Goal: Transaction & Acquisition: Purchase product/service

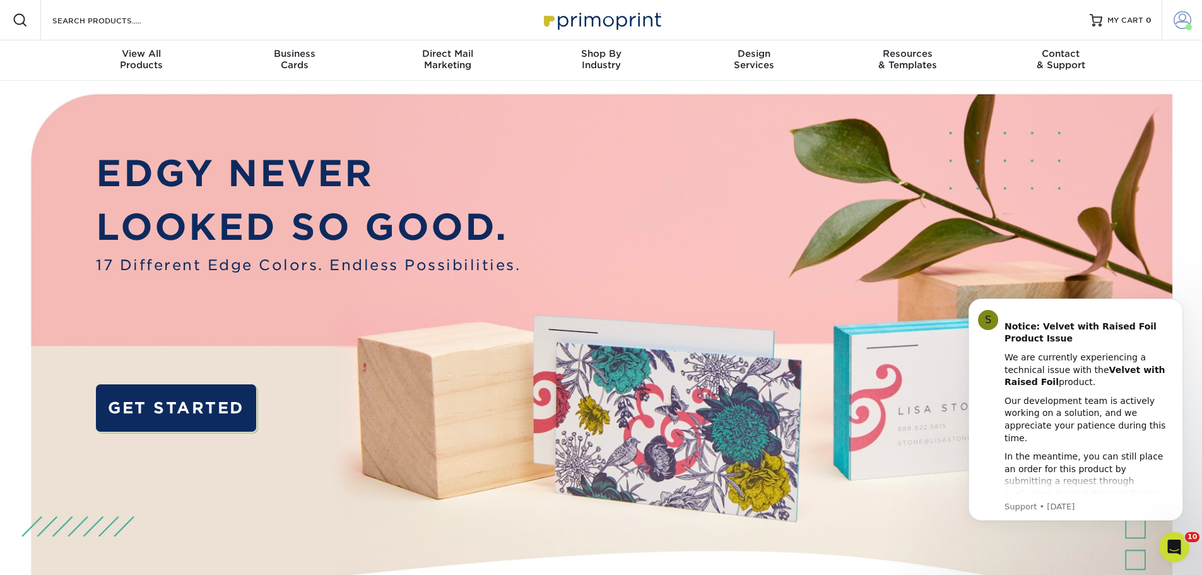
click at [1189, 28] on span at bounding box center [1189, 27] width 6 height 6
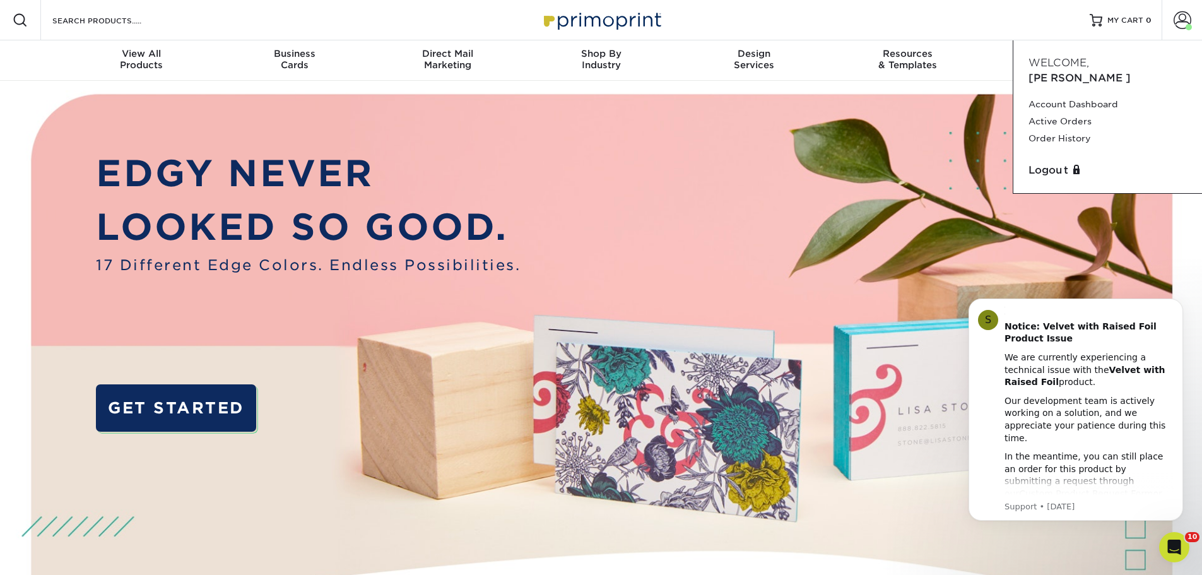
click at [620, 182] on img at bounding box center [601, 378] width 1190 height 595
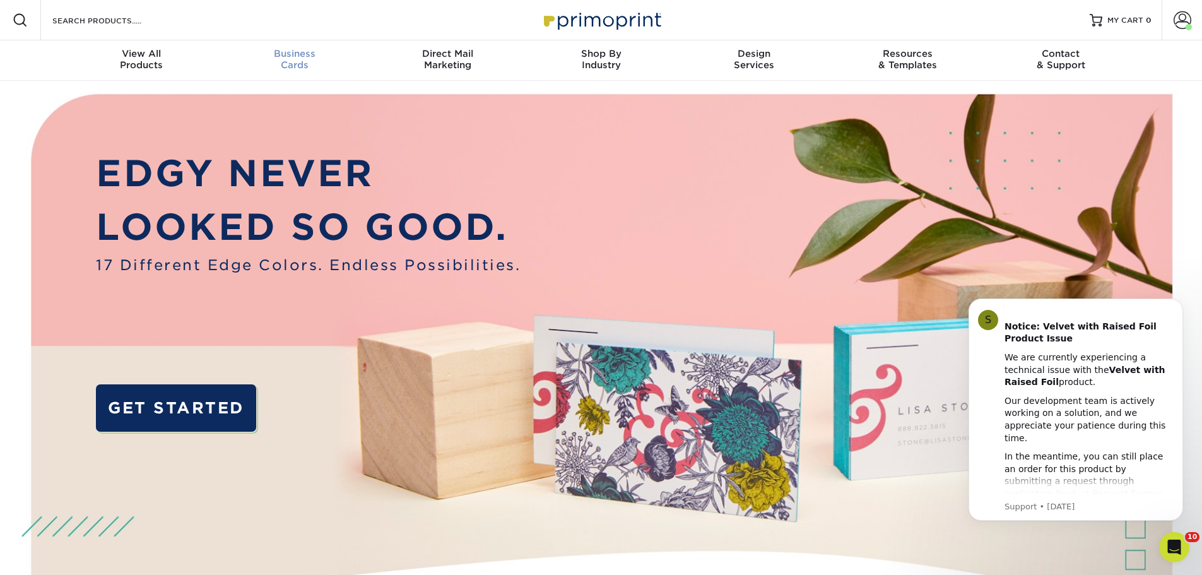
click at [288, 54] on span "Business" at bounding box center [294, 53] width 153 height 11
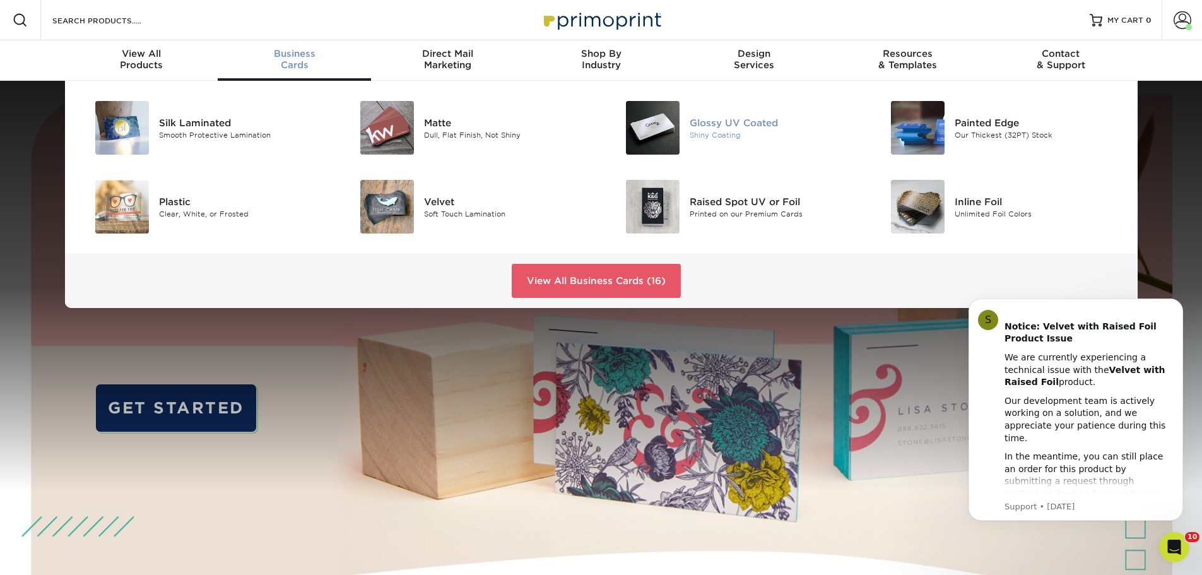
click at [645, 138] on img at bounding box center [653, 128] width 54 height 54
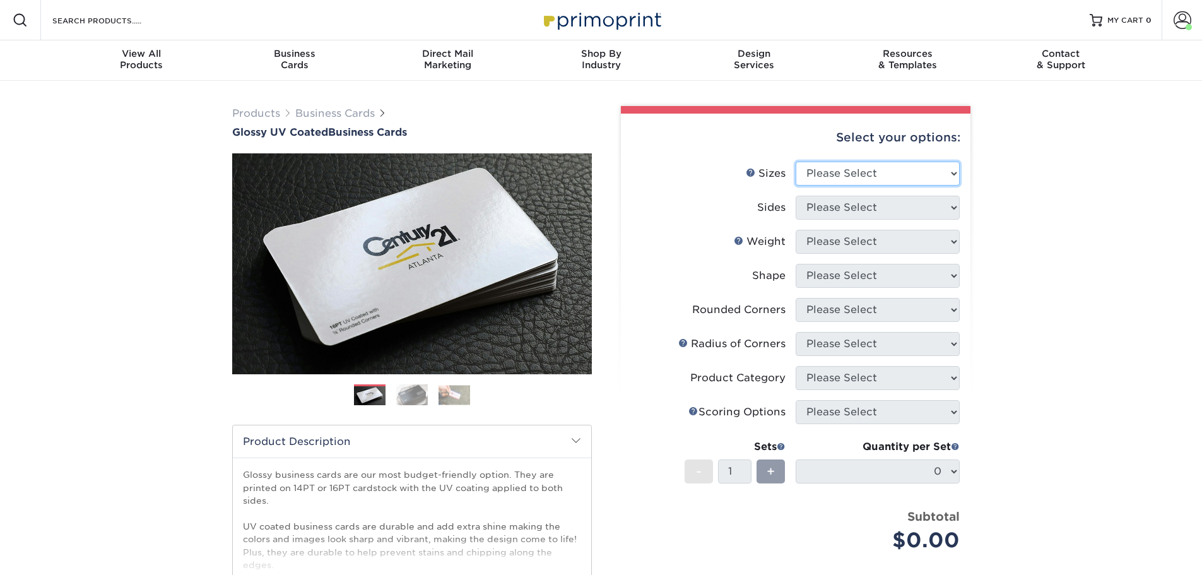
click at [882, 176] on select "Please Select 1.5" x 3.5" - Mini 1.75" x 3.5" - Mini 2" x 2" - Square 2" x 3" -…" at bounding box center [878, 174] width 164 height 24
select select "2.00x3.50"
click at [796, 162] on select "Please Select 1.5" x 3.5" - Mini 1.75" x 3.5" - Mini 2" x 2" - Square 2" x 3" -…" at bounding box center [878, 174] width 164 height 24
click at [886, 204] on select "Please Select Print Both Sides Print Front Only" at bounding box center [878, 208] width 164 height 24
select select "13abbda7-1d64-4f25-8bb2-c179b224825d"
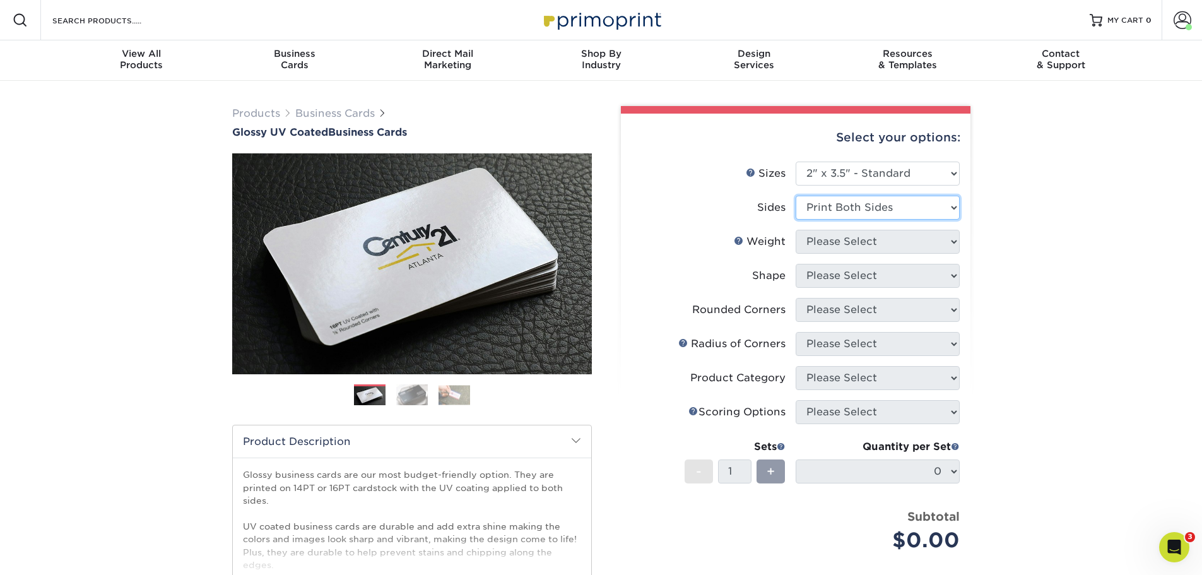
click at [796, 196] on select "Please Select Print Both Sides Print Front Only" at bounding box center [878, 208] width 164 height 24
click at [887, 242] on select "Please Select 16PT 14PT" at bounding box center [878, 242] width 164 height 24
select select "16PT"
click at [796, 230] on select "Please Select 16PT 14PT" at bounding box center [878, 242] width 164 height 24
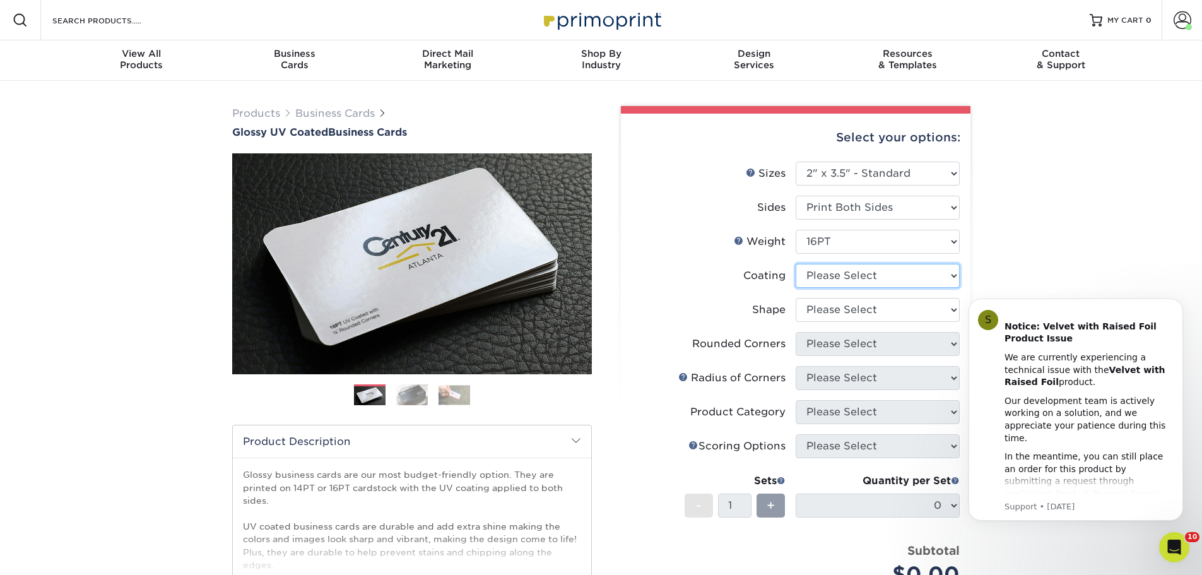
click at [886, 280] on select at bounding box center [878, 276] width 164 height 24
select select "ae367451-b2b8-45df-a344-0f05b6a12993"
click at [796, 264] on select at bounding box center [878, 276] width 164 height 24
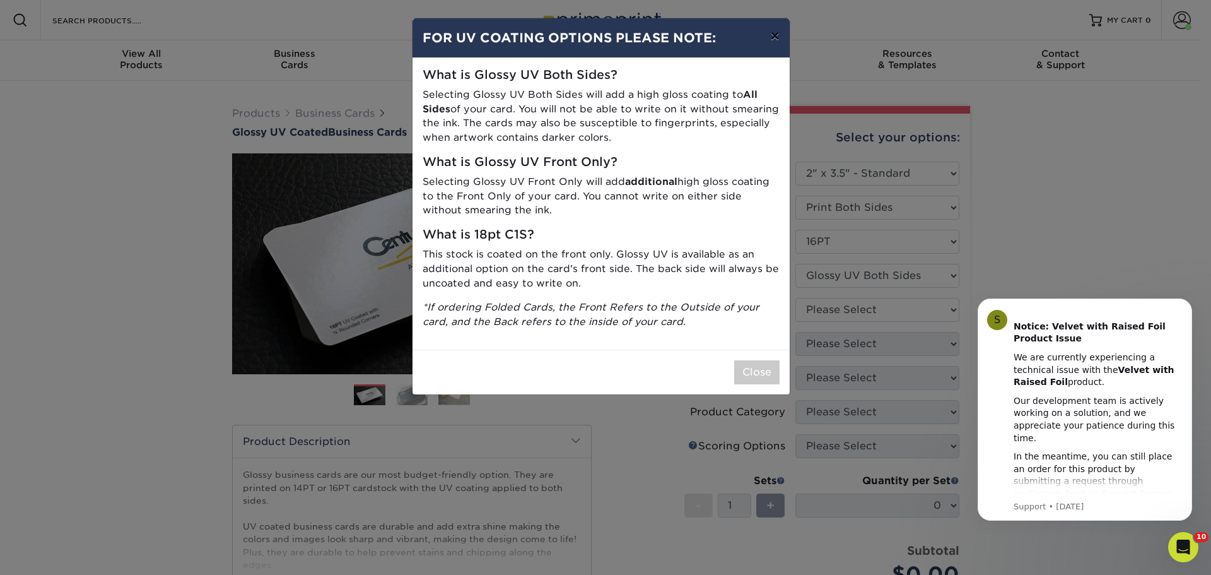
click at [768, 41] on button "×" at bounding box center [774, 35] width 29 height 35
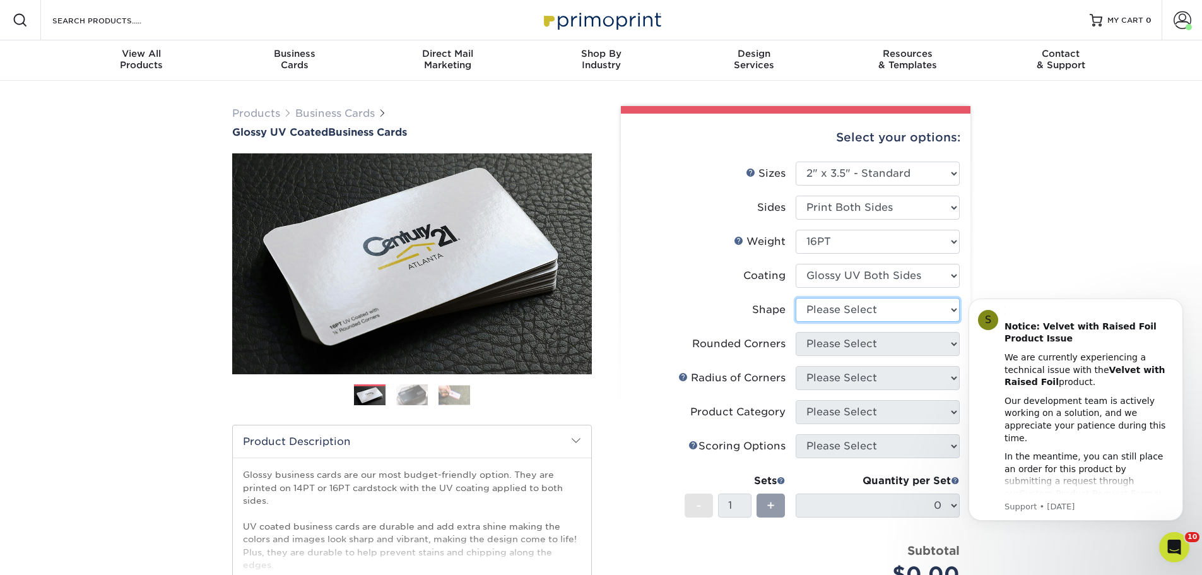
click at [937, 305] on select "Please Select Standard Oval" at bounding box center [878, 310] width 164 height 24
select select "standard"
click at [796, 298] on select "Please Select Standard Oval" at bounding box center [878, 310] width 164 height 24
click at [924, 342] on select "Please Select Yes - Round 2 Corners Yes - Round 4 Corners No" at bounding box center [878, 344] width 164 height 24
select select "0"
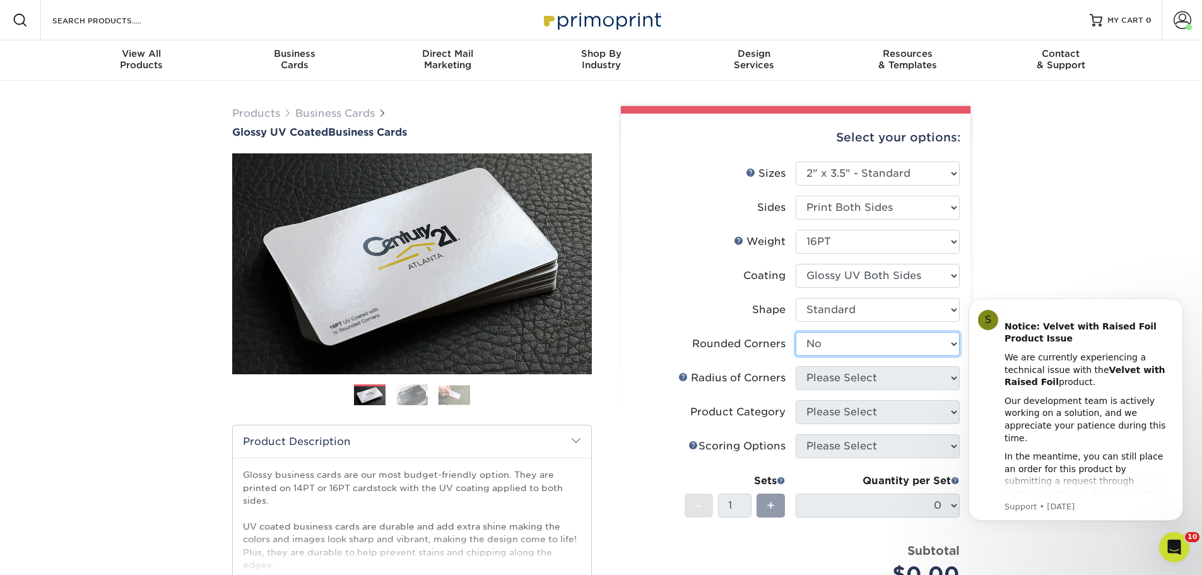
click at [796, 332] on select "Please Select Yes - Round 2 Corners Yes - Round 4 Corners No" at bounding box center [878, 344] width 164 height 24
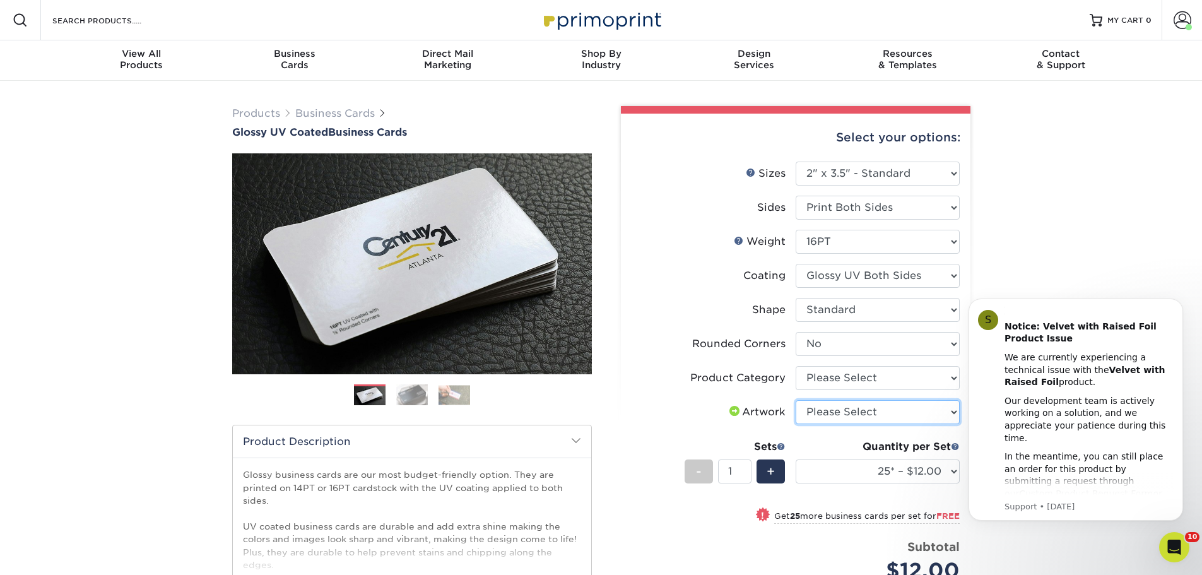
click at [921, 413] on select "Please Select I will upload files I need a design - $100" at bounding box center [878, 412] width 164 height 24
select select "upload"
click at [796, 400] on select "Please Select I will upload files I need a design - $100" at bounding box center [878, 412] width 164 height 24
click at [913, 379] on select "Please Select Business Cards" at bounding box center [878, 378] width 164 height 24
select select "3b5148f1-0588-4f88-a218-97bcfdce65c1"
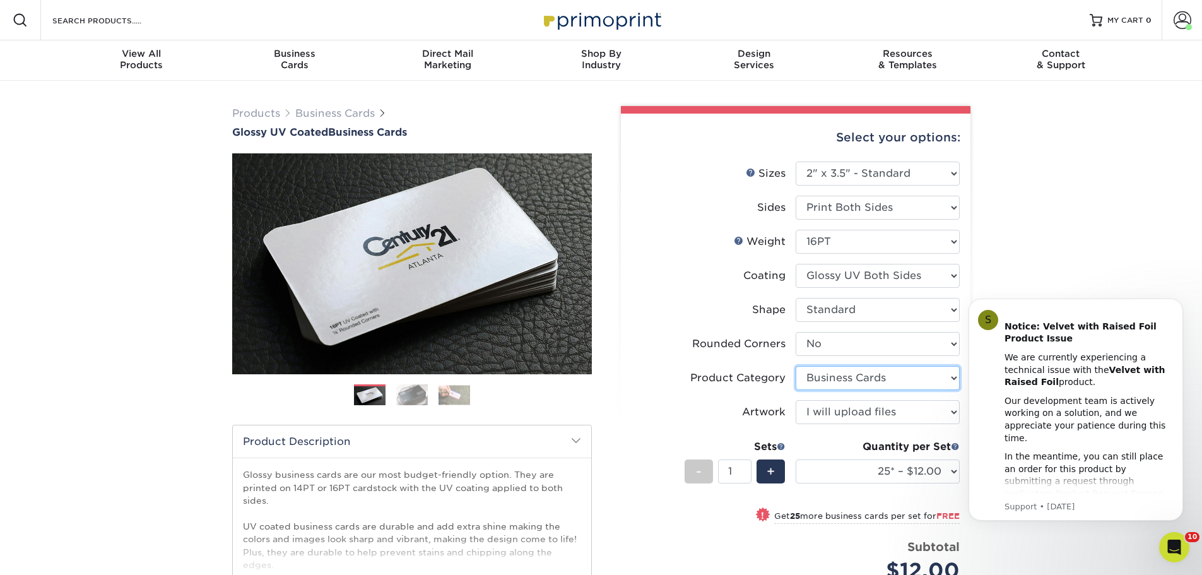
click at [796, 366] on select "Please Select Business Cards" at bounding box center [878, 378] width 164 height 24
click at [955, 473] on select "25* – $12.00 50* – $12.00 100* – $12.00 250* – $21.00 500 – $42.00 1000 – $53.0…" at bounding box center [878, 471] width 164 height 24
select select "250* – $21.00"
click at [796, 459] on select "25* – $12.00 50* – $12.00 100* – $12.00 250* – $21.00 500 – $42.00 1000 – $53.0…" at bounding box center [878, 471] width 164 height 24
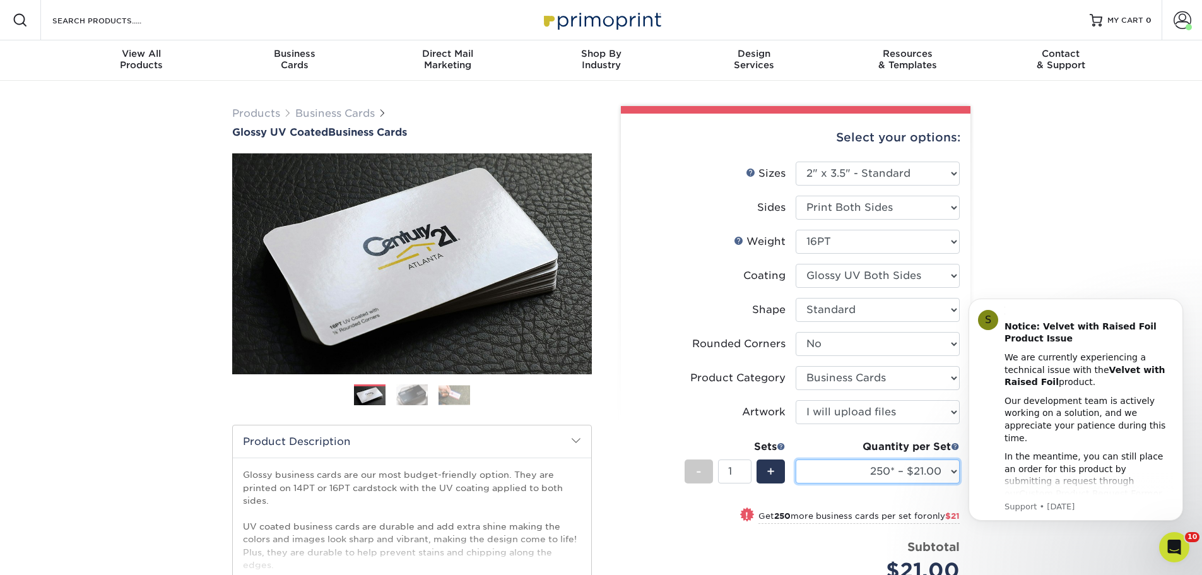
scroll to position [252, 0]
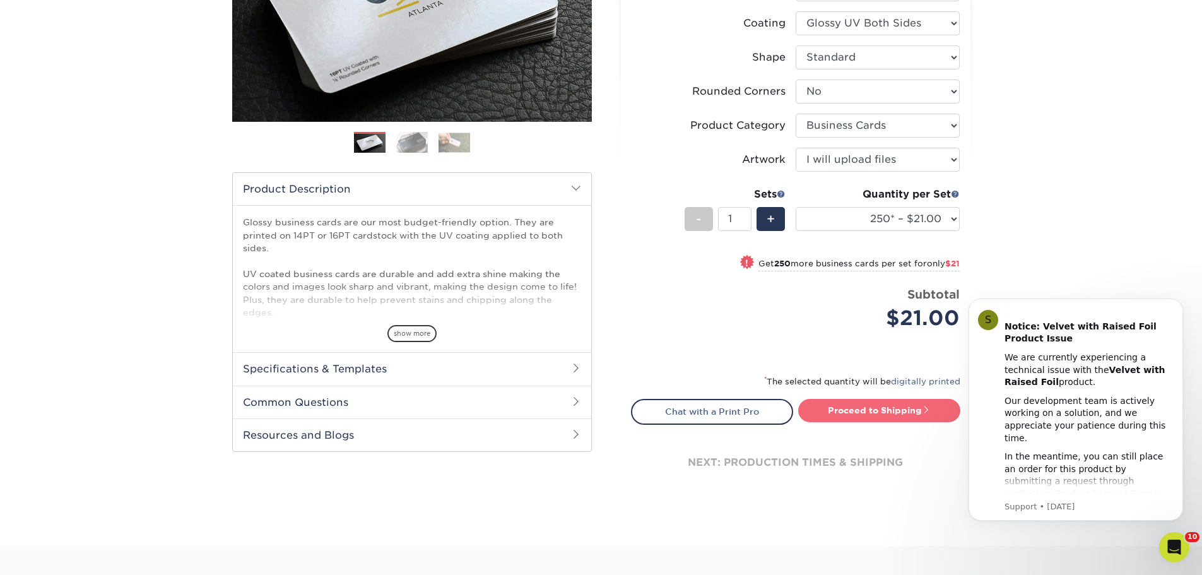
click at [905, 408] on link "Proceed to Shipping" at bounding box center [879, 410] width 162 height 23
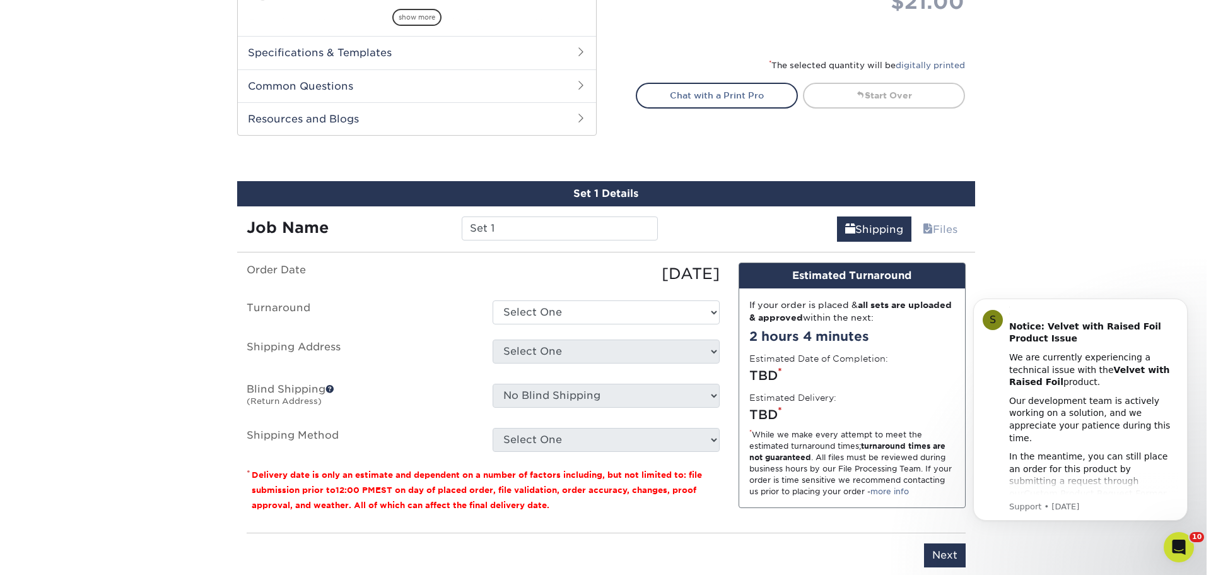
scroll to position [686, 0]
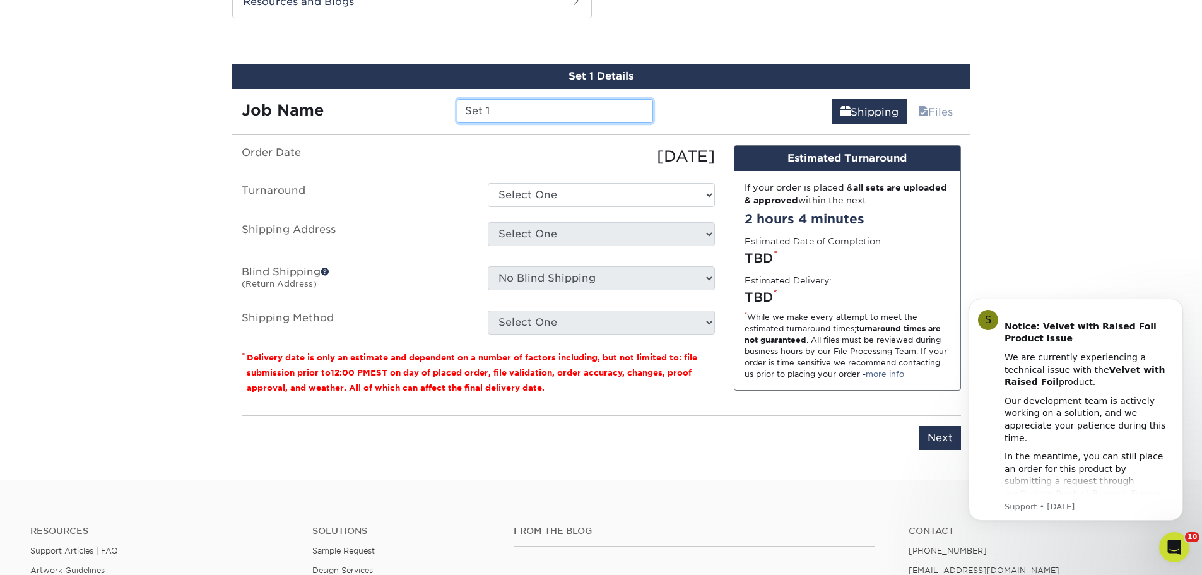
click at [502, 109] on input "Set 1" at bounding box center [555, 111] width 196 height 24
type input "S"
type input "[PERSON_NAME]"
click at [579, 189] on select "Select One 2-4 Business Days 2 Day Next Business Day" at bounding box center [601, 195] width 227 height 24
select select "274e0e85-5bbe-4acd-ae79-b59ebbc106a6"
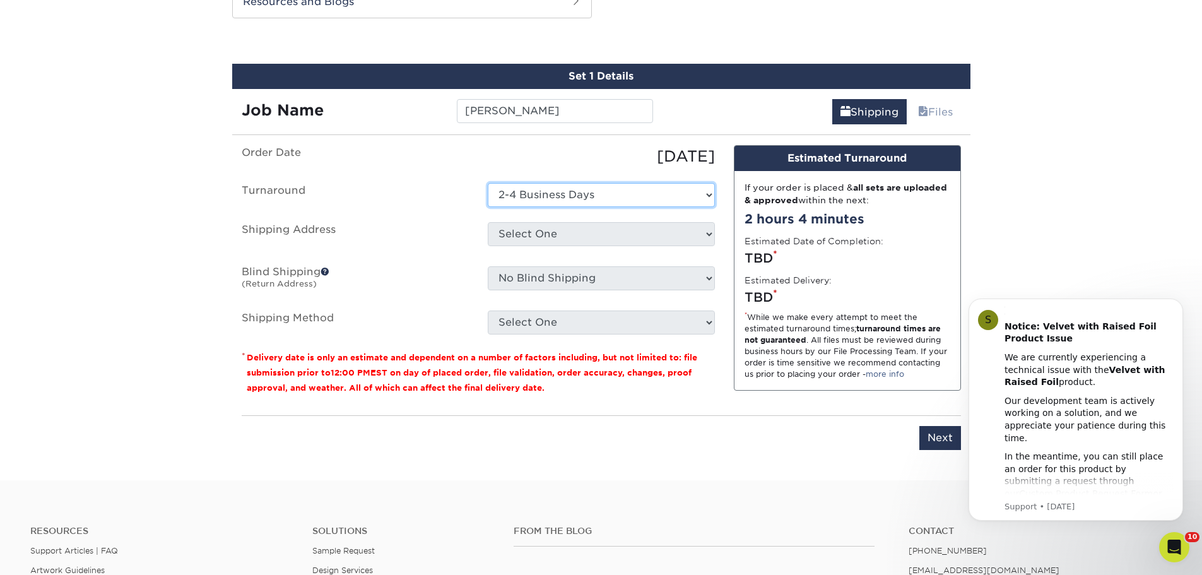
click at [488, 183] on select "Select One 2-4 Business Days 2 Day Next Business Day" at bounding box center [601, 195] width 227 height 24
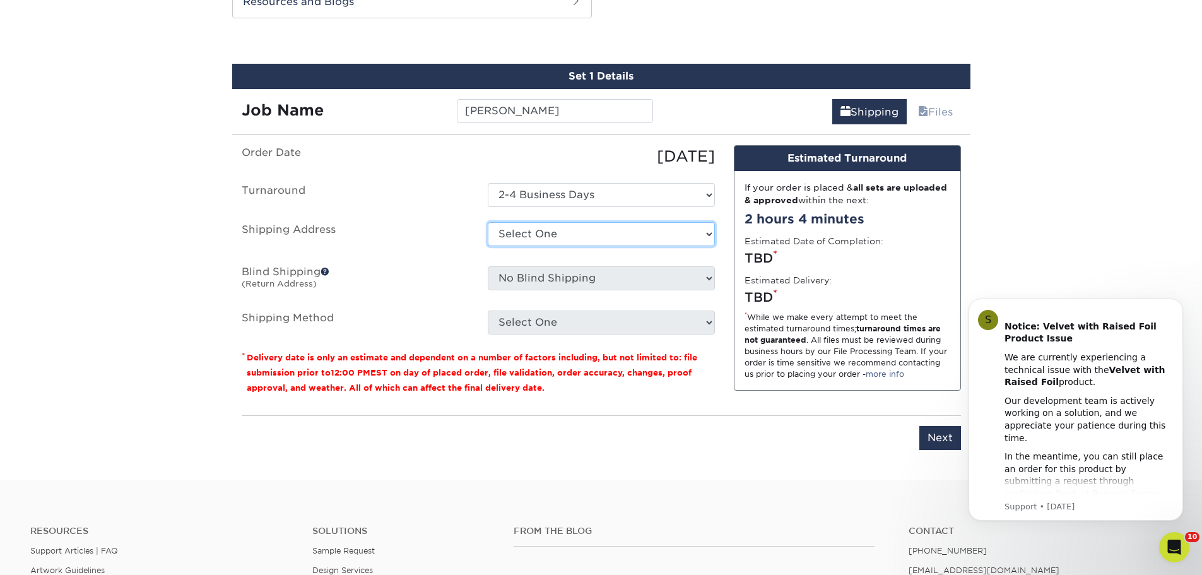
click at [577, 234] on select "Select One 155 Portland St Boston, MA 02114 1910 E. Wright Circle, Anaheim CA 2…" at bounding box center [601, 234] width 227 height 24
click at [575, 240] on select "Select One 155 Portland St Boston, MA 02114 1910 E. Wright Circle, Anaheim CA 2…" at bounding box center [601, 234] width 227 height 24
select select "newaddress"
click at [488, 222] on select "Select One 155 Portland St Boston, MA 02114 1910 E. Wright Circle, Anaheim CA 2…" at bounding box center [601, 234] width 227 height 24
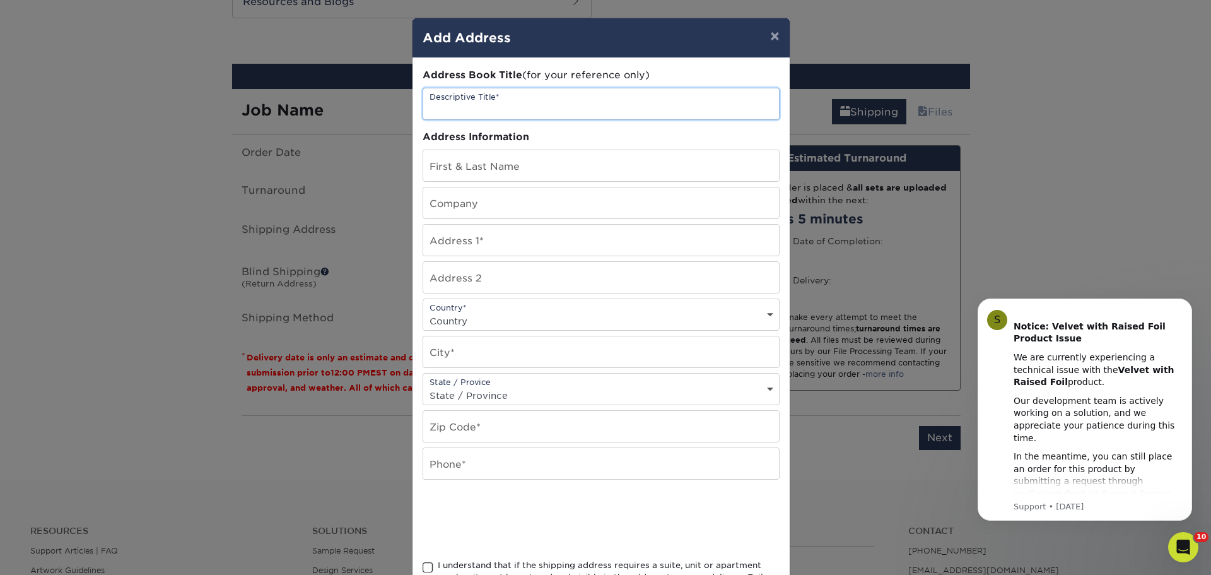
click at [523, 100] on input "text" at bounding box center [601, 103] width 356 height 31
type input "Business Cards"
click at [526, 166] on input "text" at bounding box center [601, 165] width 356 height 31
type input "c"
type input "[PERSON_NAME]"
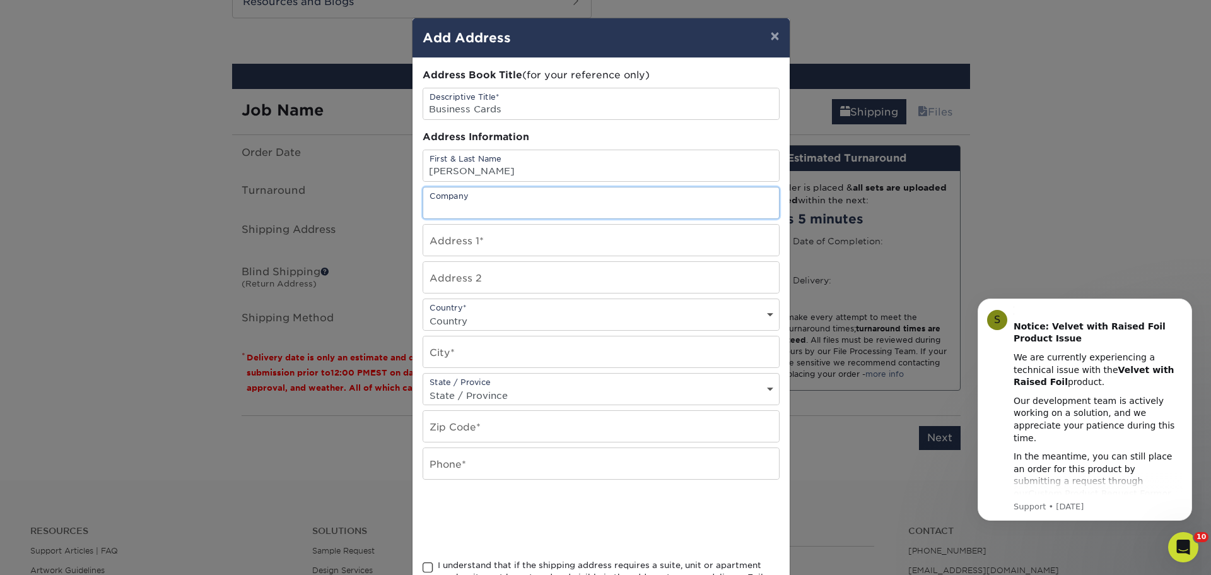
click at [538, 209] on input "text" at bounding box center [601, 202] width 356 height 31
type input "w"
type input "Waterline Renewal Technologies"
click at [445, 247] on input "text" at bounding box center [601, 240] width 356 height 31
type input "[STREET_ADDRESS]"
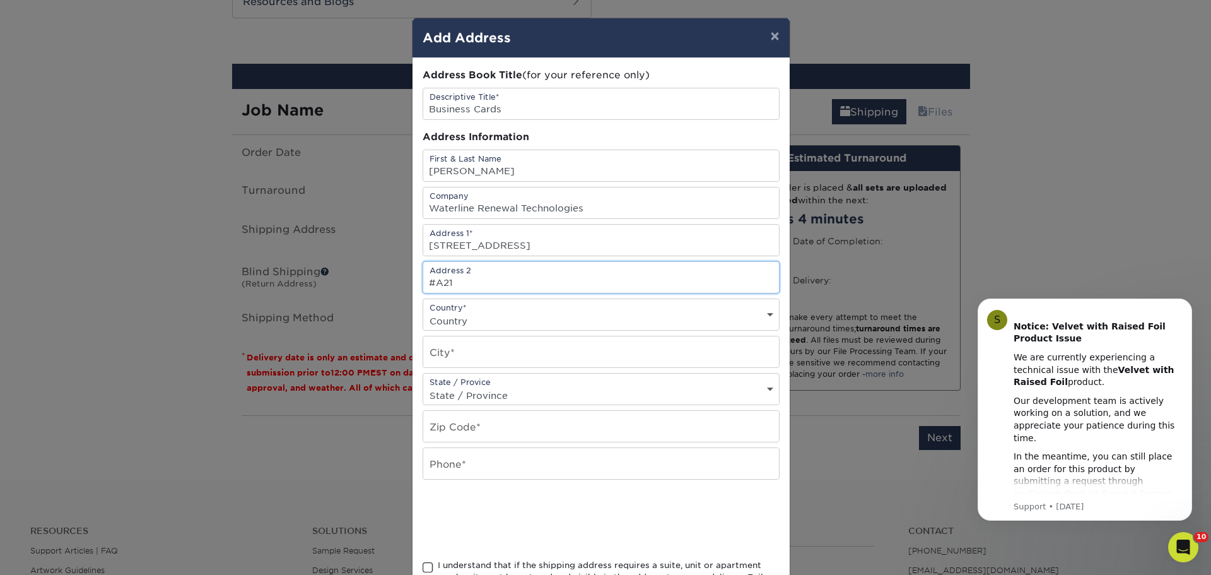
type input "#A21"
click at [465, 325] on select "Country United States Canada ----------------------------- Afghanistan Albania …" at bounding box center [601, 321] width 356 height 18
select select "US"
click at [423, 312] on select "Country United States Canada ----------------------------- Afghanistan Albania …" at bounding box center [601, 321] width 356 height 18
click at [539, 362] on input "text" at bounding box center [601, 351] width 356 height 31
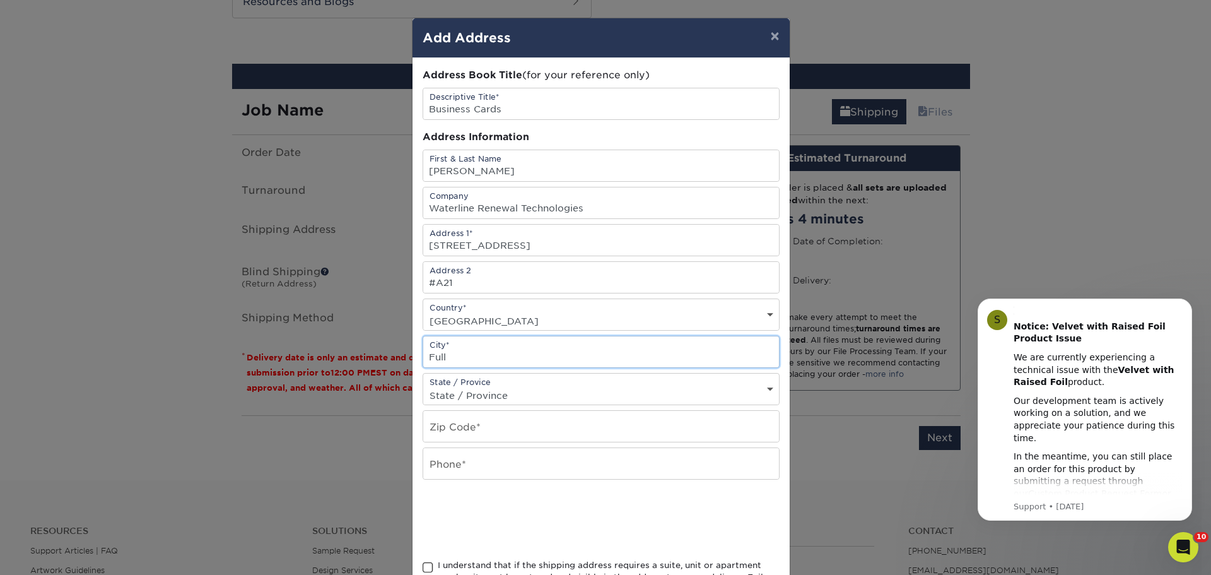
type input "Fullerton"
click at [535, 387] on select "State / Province Alabama Alaska Arizona Arkansas California Colorado Connecticu…" at bounding box center [601, 395] width 356 height 18
select select "CA"
click at [423, 386] on select "State / Province Alabama Alaska Arizona Arkansas California Colorado Connecticu…" at bounding box center [601, 395] width 356 height 18
click at [536, 429] on input "text" at bounding box center [601, 426] width 356 height 31
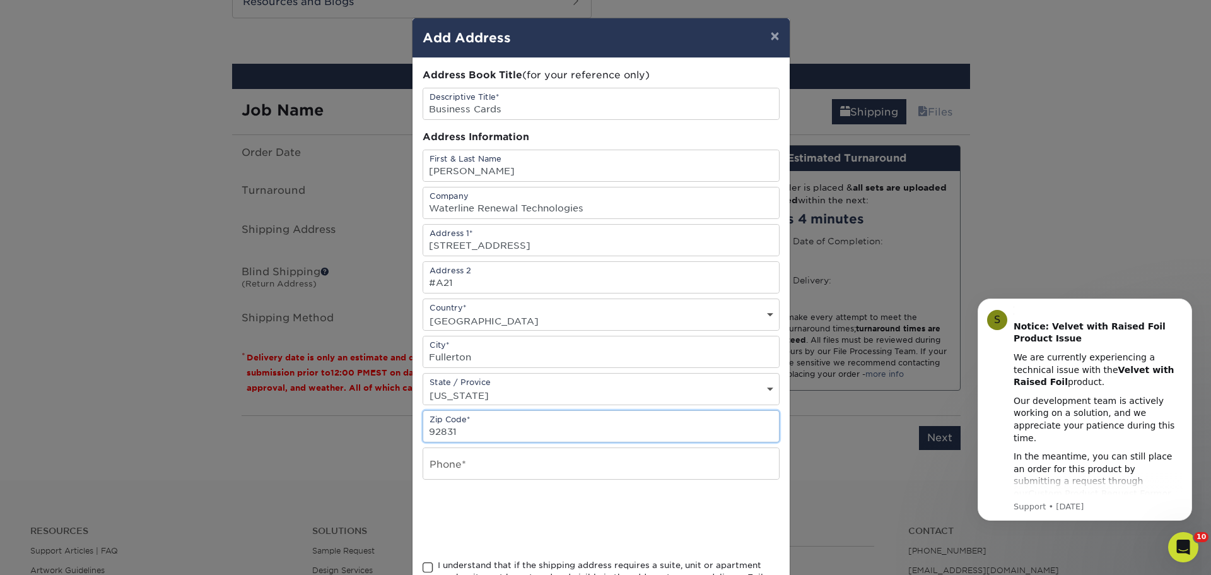
type input "92831"
click at [531, 468] on input "text" at bounding box center [601, 463] width 356 height 31
type input "4696156514"
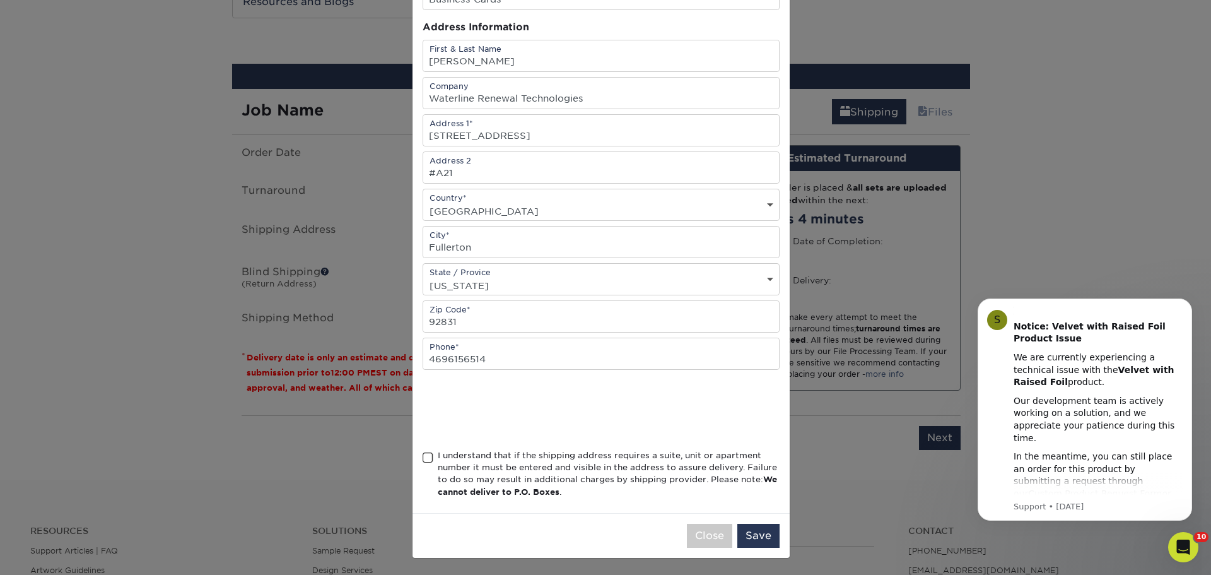
scroll to position [111, 0]
click at [423, 455] on span at bounding box center [428, 456] width 11 height 12
click at [0, 0] on input "I understand that if the shipping address requires a suite, unit or apartment n…" at bounding box center [0, 0] width 0 height 0
click at [755, 533] on button "Save" at bounding box center [759, 534] width 42 height 24
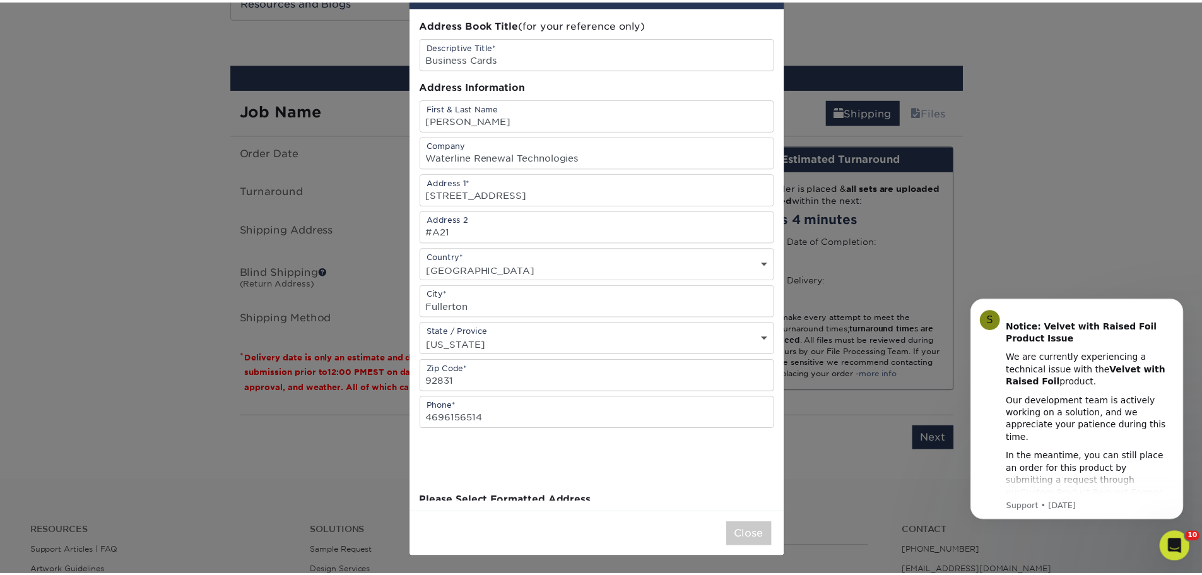
scroll to position [0, 0]
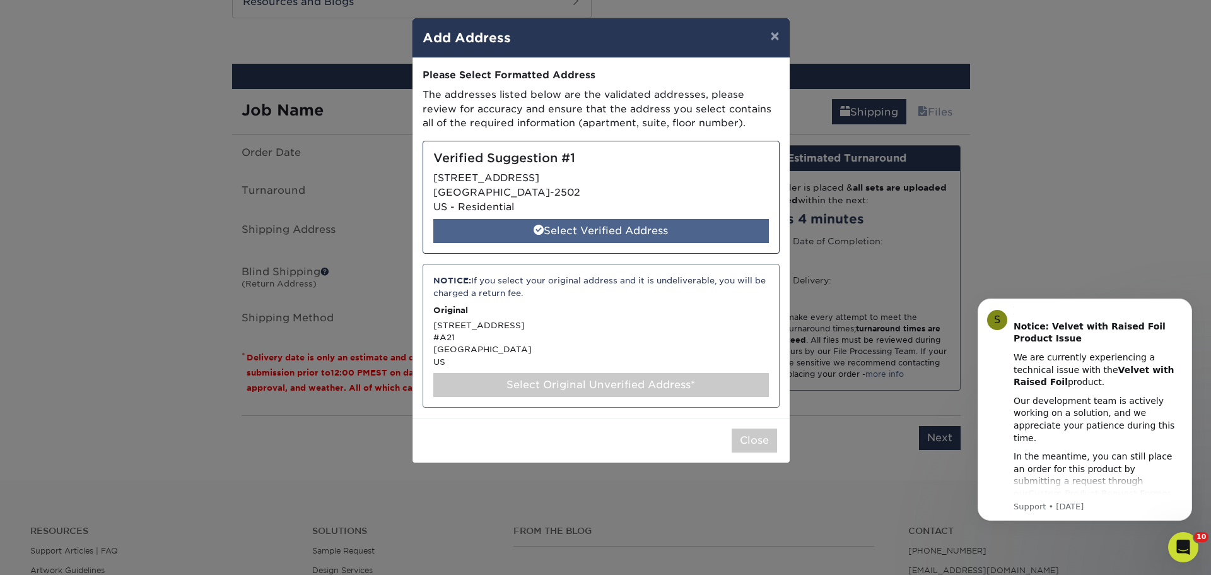
click at [700, 234] on div "Select Verified Address" at bounding box center [601, 231] width 336 height 24
select select "286824"
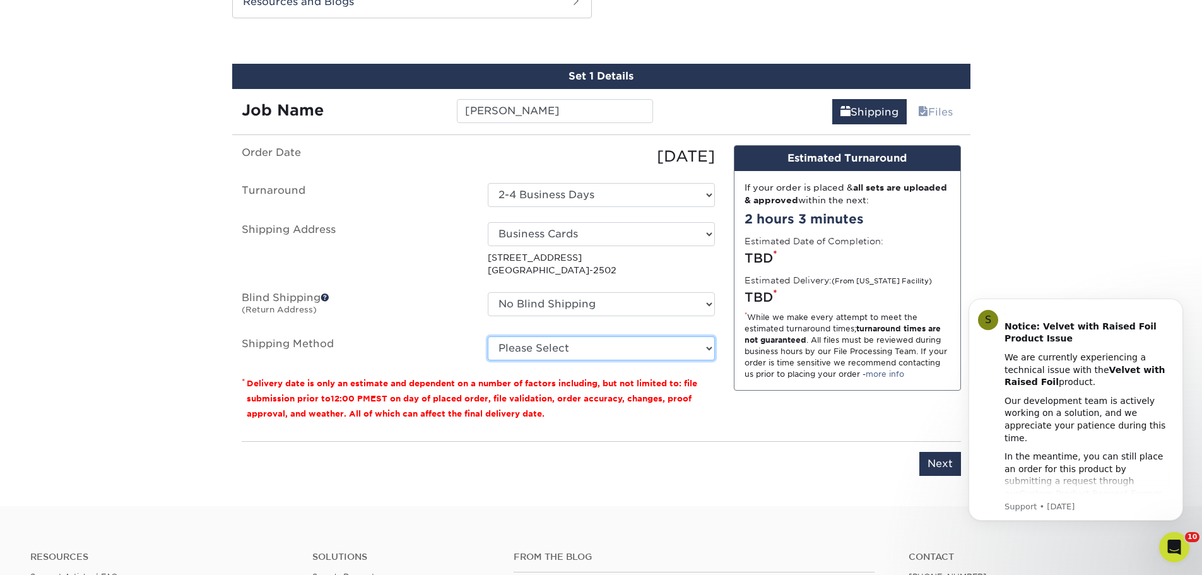
click at [631, 346] on select "Please Select Ground Shipping (+$7.84) 3 Day Shipping Service (+$20.07) 2 Day A…" at bounding box center [601, 348] width 227 height 24
select select "03"
click at [488, 336] on select "Please Select Ground Shipping (+$7.84) 3 Day Shipping Service (+$20.07) 2 Day A…" at bounding box center [601, 348] width 227 height 24
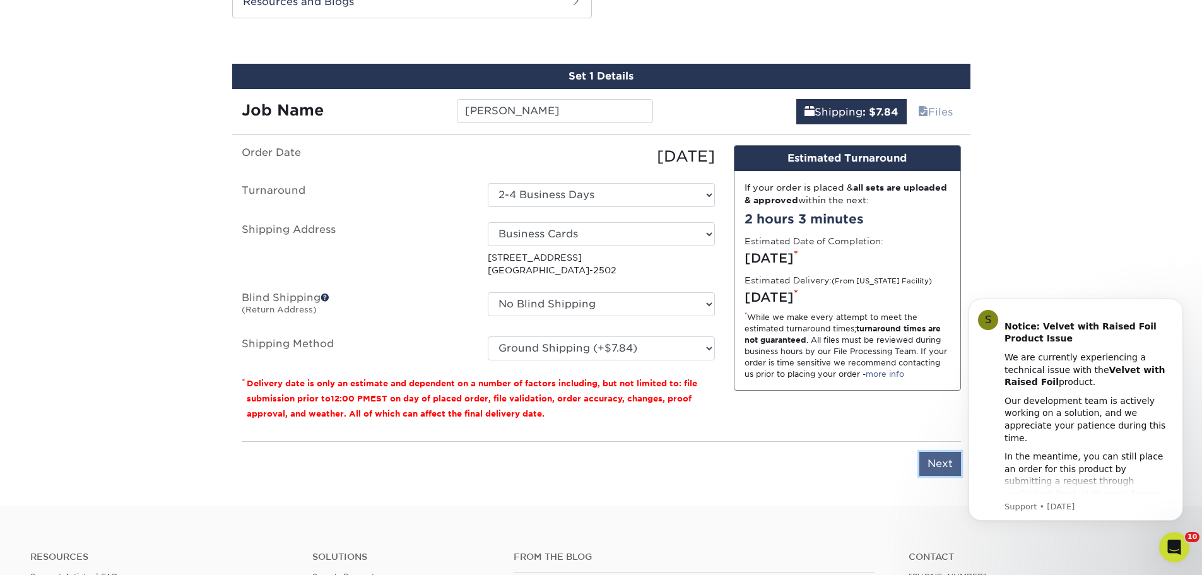
click at [931, 470] on input "Next" at bounding box center [940, 464] width 42 height 24
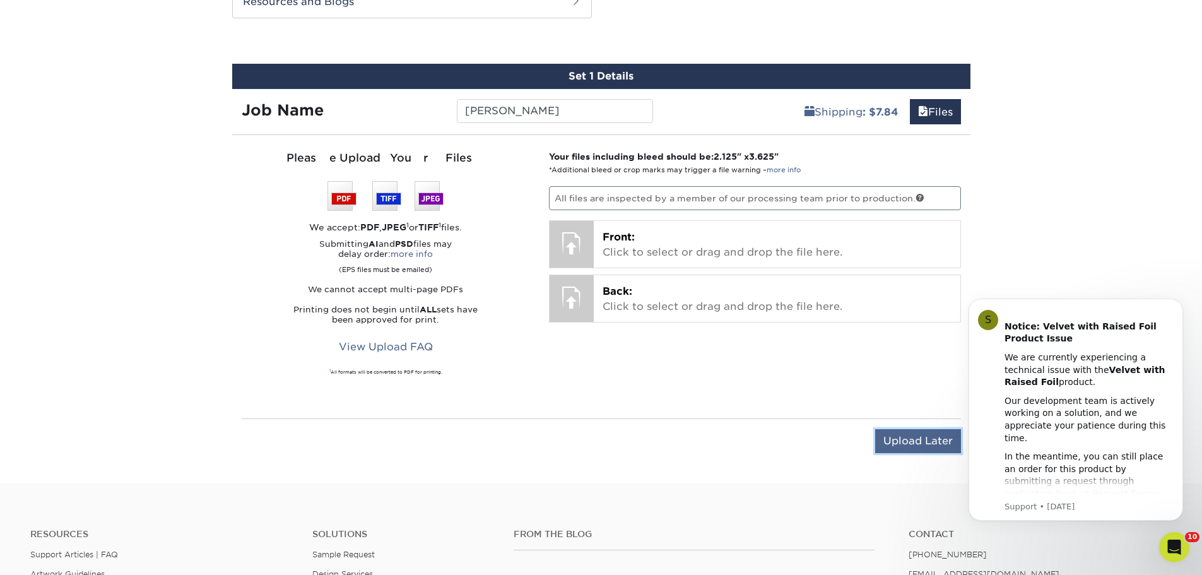
click at [906, 445] on input "Upload Later" at bounding box center [918, 441] width 86 height 24
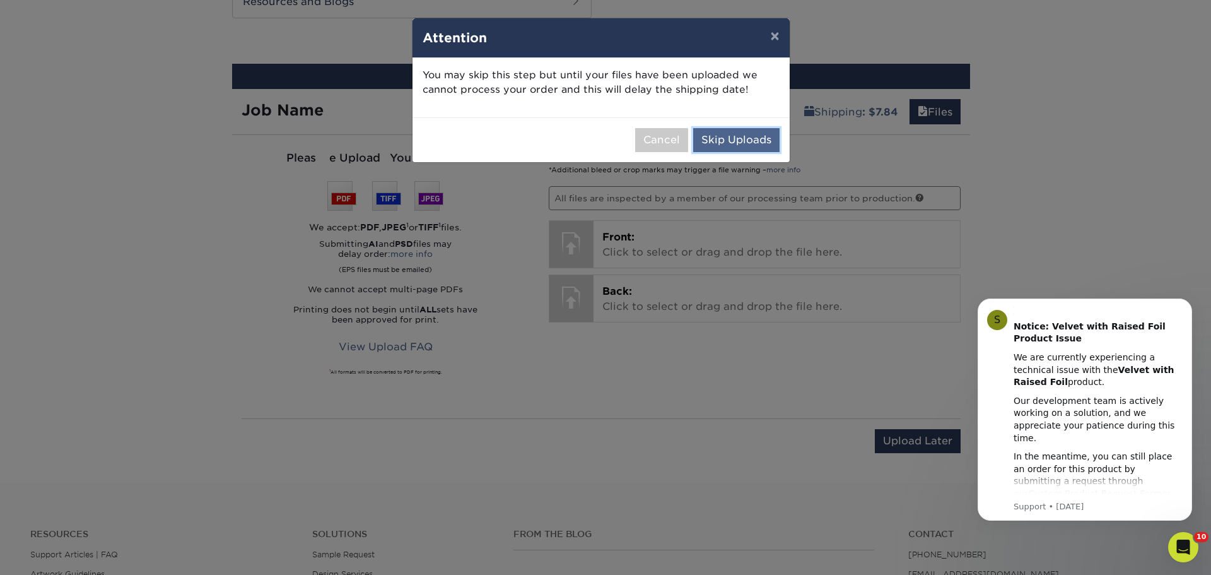
click at [755, 141] on button "Skip Uploads" at bounding box center [736, 140] width 86 height 24
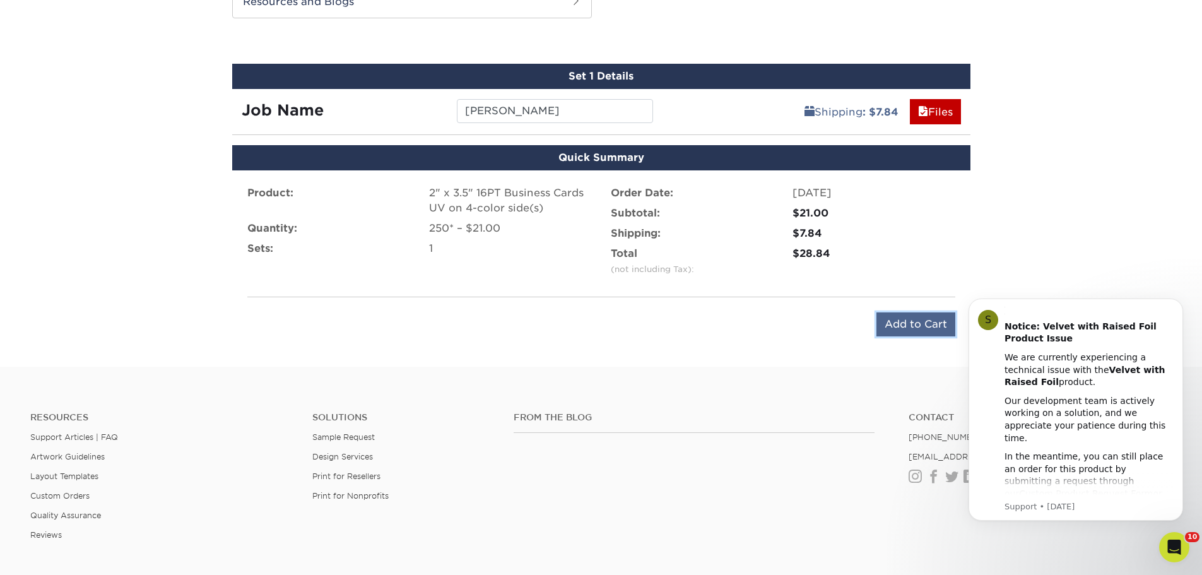
click at [922, 326] on input "Add to Cart" at bounding box center [915, 324] width 79 height 24
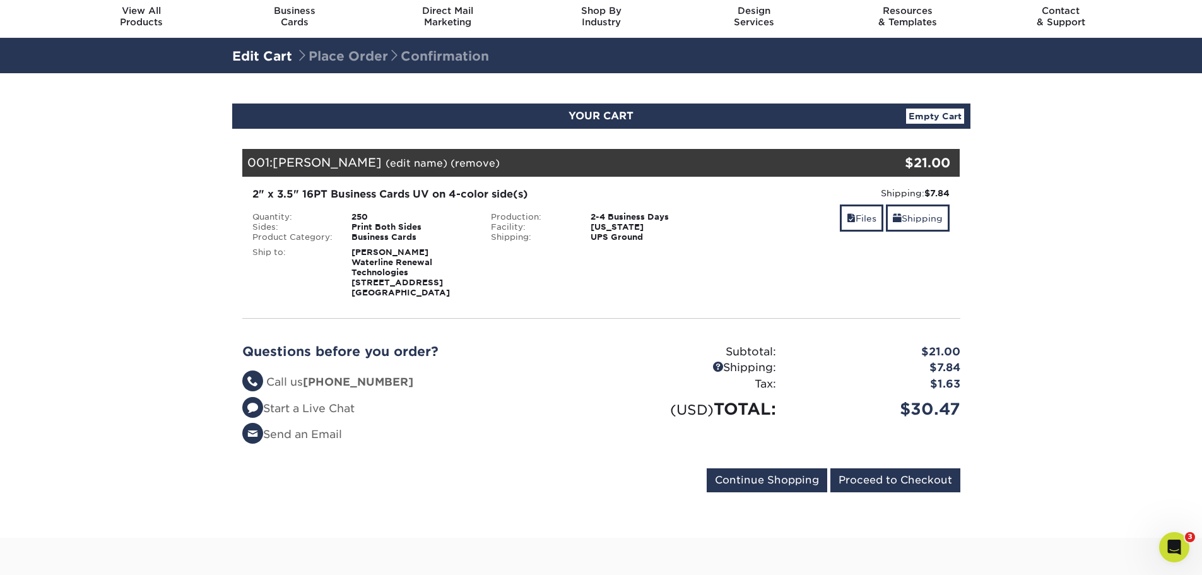
scroll to position [63, 0]
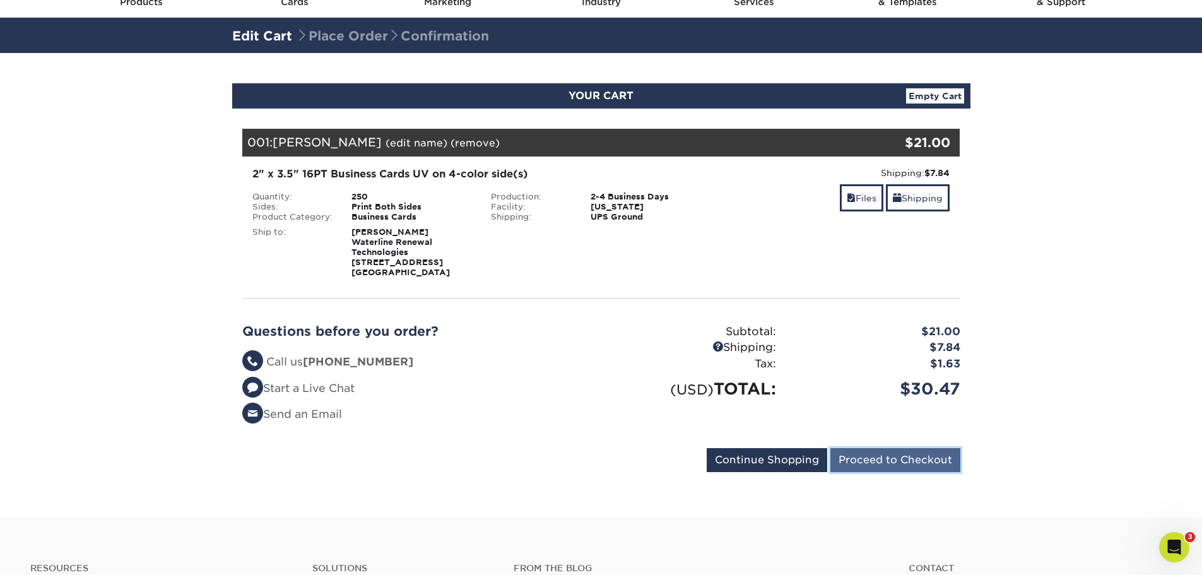
click at [881, 461] on input "Proceed to Checkout" at bounding box center [895, 460] width 130 height 24
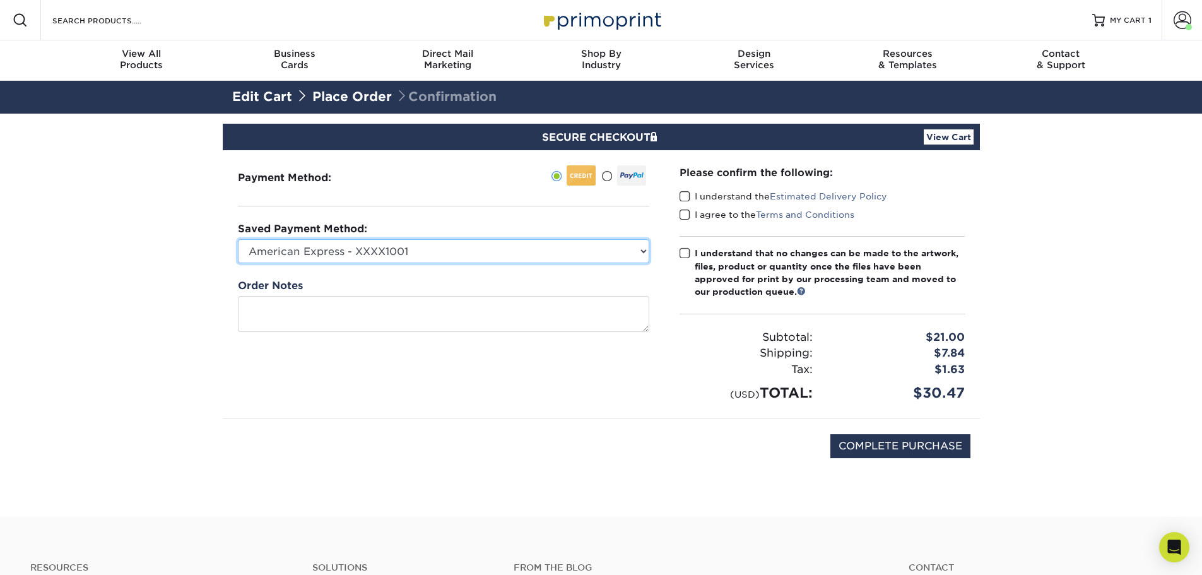
click at [613, 252] on select "American Express - XXXX1001 American Express - XXXX2007 American Express - XXXX…" at bounding box center [443, 251] width 411 height 24
select select "41423"
click at [238, 239] on select "American Express - XXXX1001 American Express - XXXX2007 American Express - XXXX…" at bounding box center [443, 251] width 411 height 24
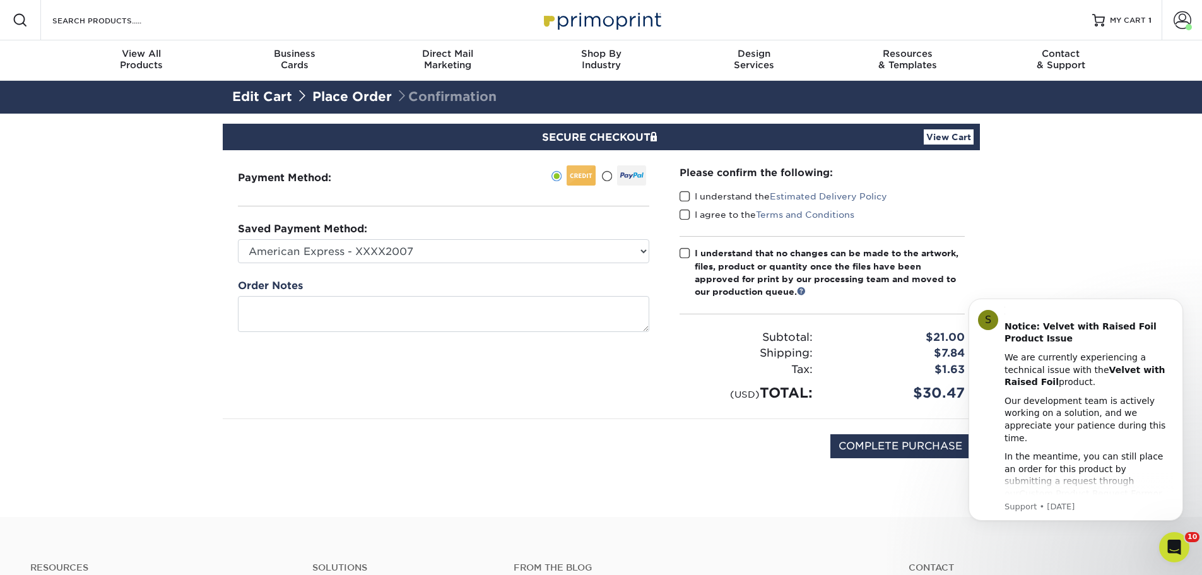
click at [685, 197] on span at bounding box center [685, 197] width 11 height 12
click at [0, 0] on input "I understand the Estimated Delivery Policy" at bounding box center [0, 0] width 0 height 0
click at [686, 216] on span at bounding box center [685, 215] width 11 height 12
click at [0, 0] on input "I agree to the Terms and Conditions" at bounding box center [0, 0] width 0 height 0
click at [683, 254] on span at bounding box center [685, 253] width 11 height 12
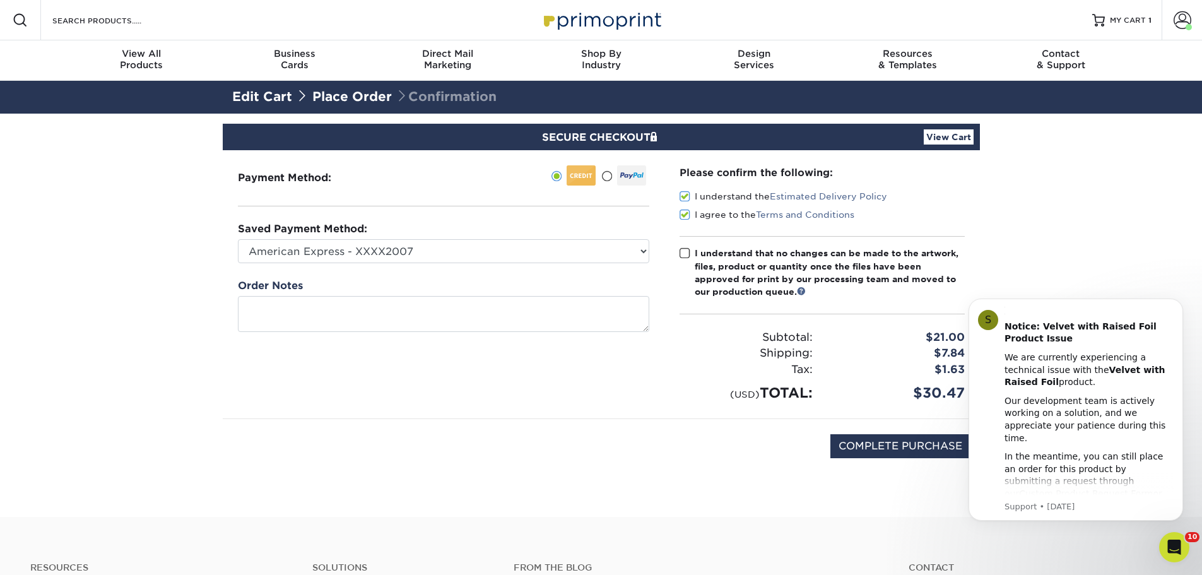
click at [0, 0] on input "I understand that no changes can be made to the artwork, files, product or quan…" at bounding box center [0, 0] width 0 height 0
click at [873, 452] on input "COMPLETE PURCHASE" at bounding box center [900, 446] width 140 height 24
type input "PROCESSING, PLEASE WAIT..."
